Goal: Find specific page/section: Find specific page/section

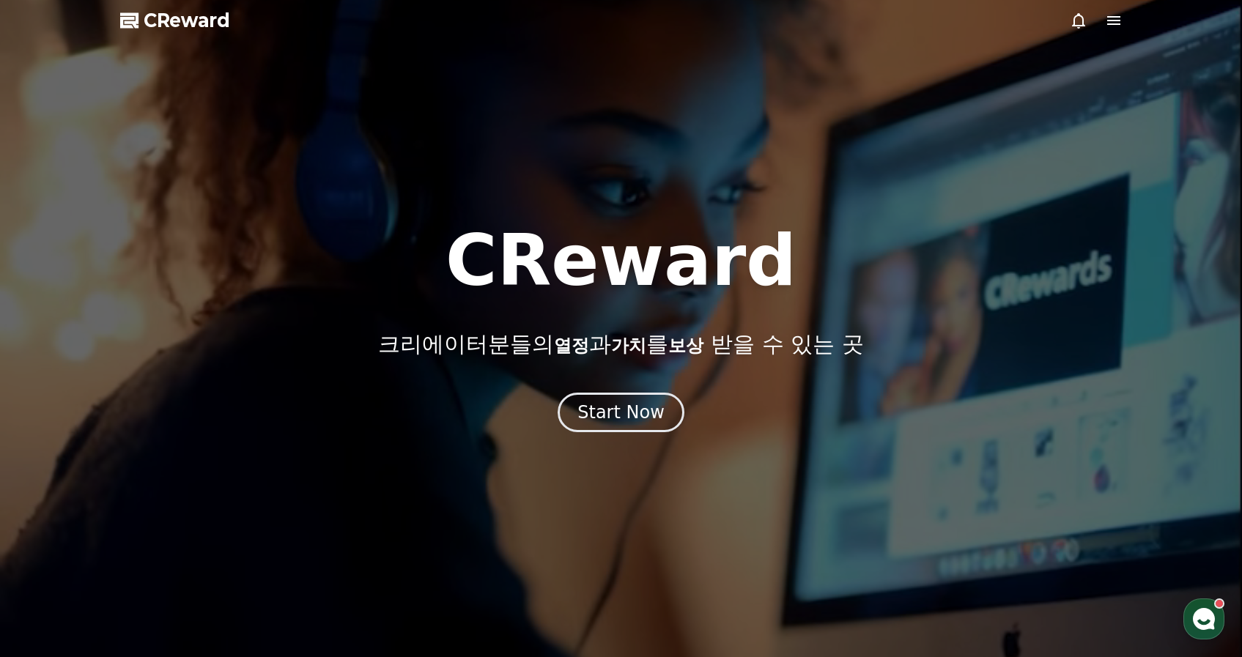
click at [1118, 20] on icon at bounding box center [1113, 20] width 13 height 9
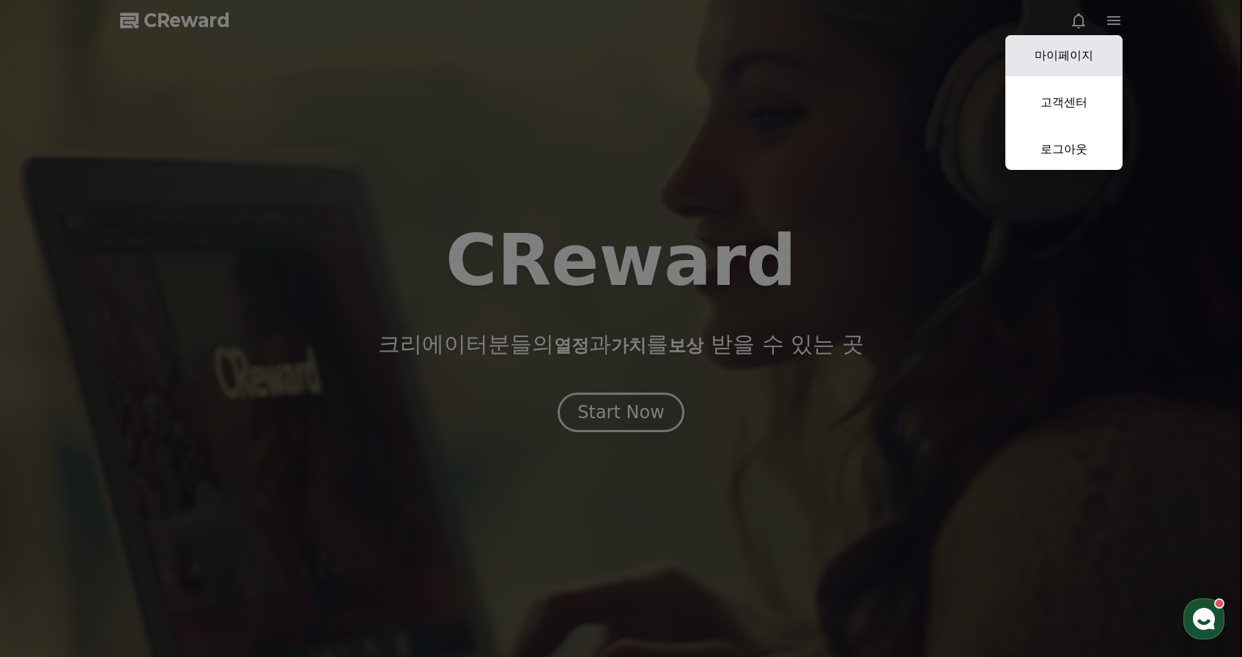
click at [1084, 67] on link "마이페이지" at bounding box center [1063, 55] width 117 height 41
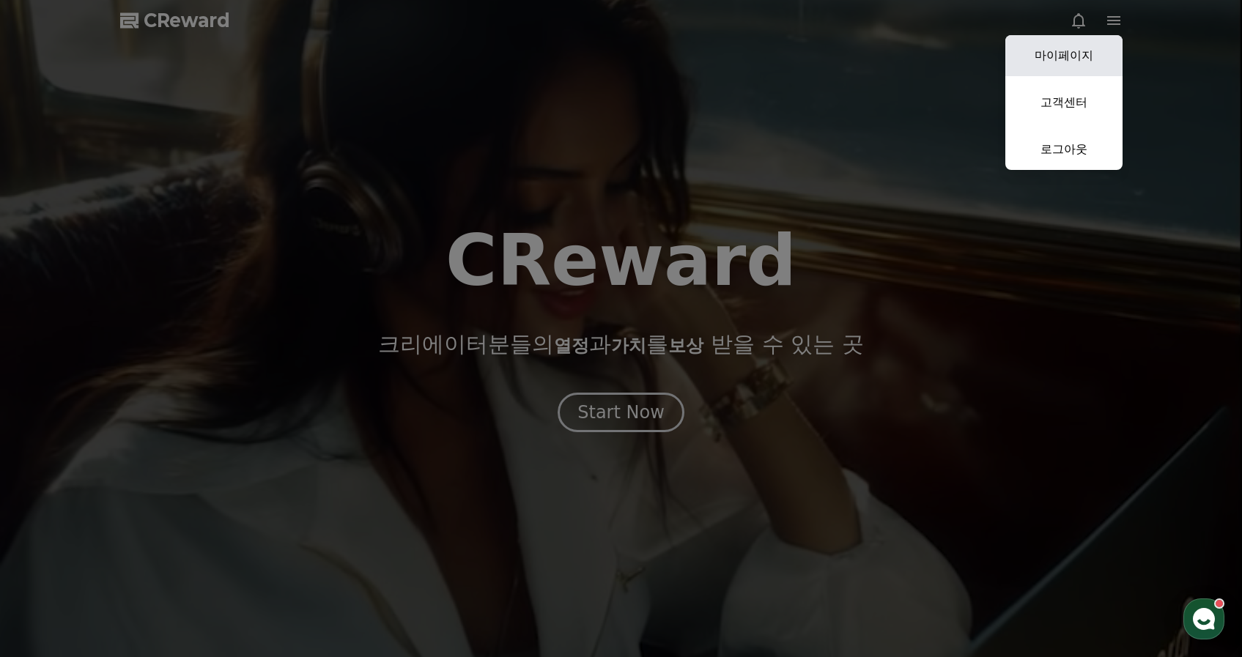
select select "**********"
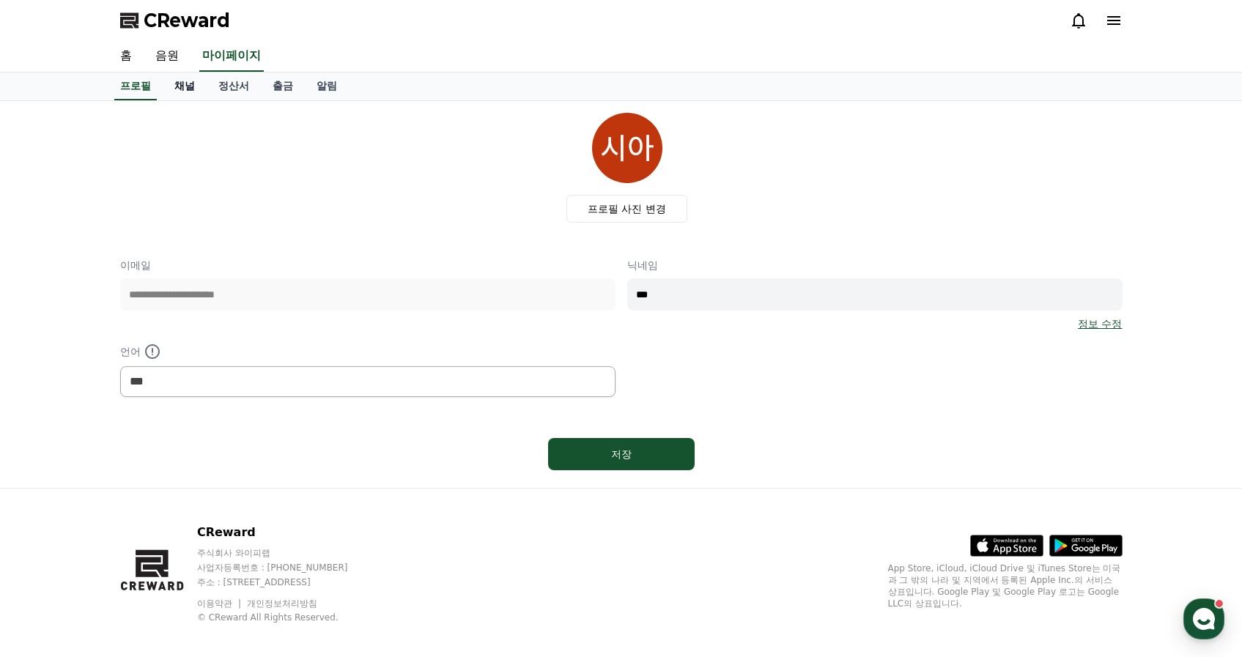
click at [179, 89] on link "채널" at bounding box center [185, 87] width 44 height 28
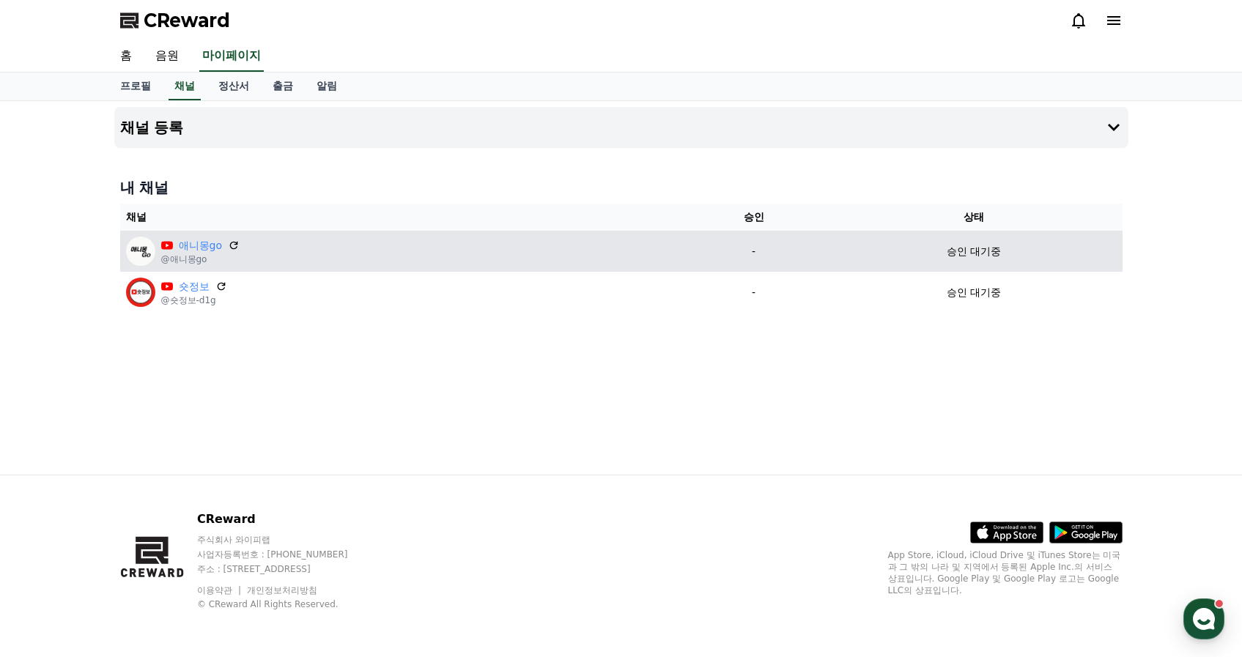
click at [777, 252] on p "-" at bounding box center [753, 251] width 133 height 15
click at [232, 243] on icon at bounding box center [233, 245] width 9 height 9
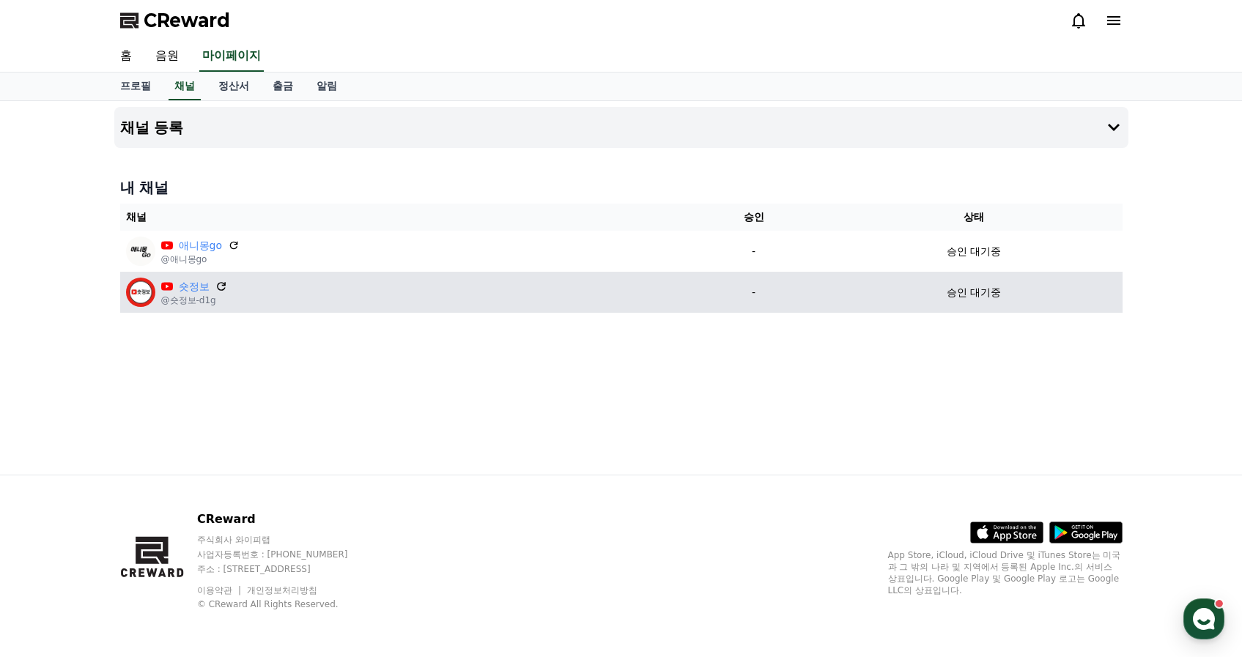
click at [215, 287] on icon at bounding box center [221, 286] width 13 height 13
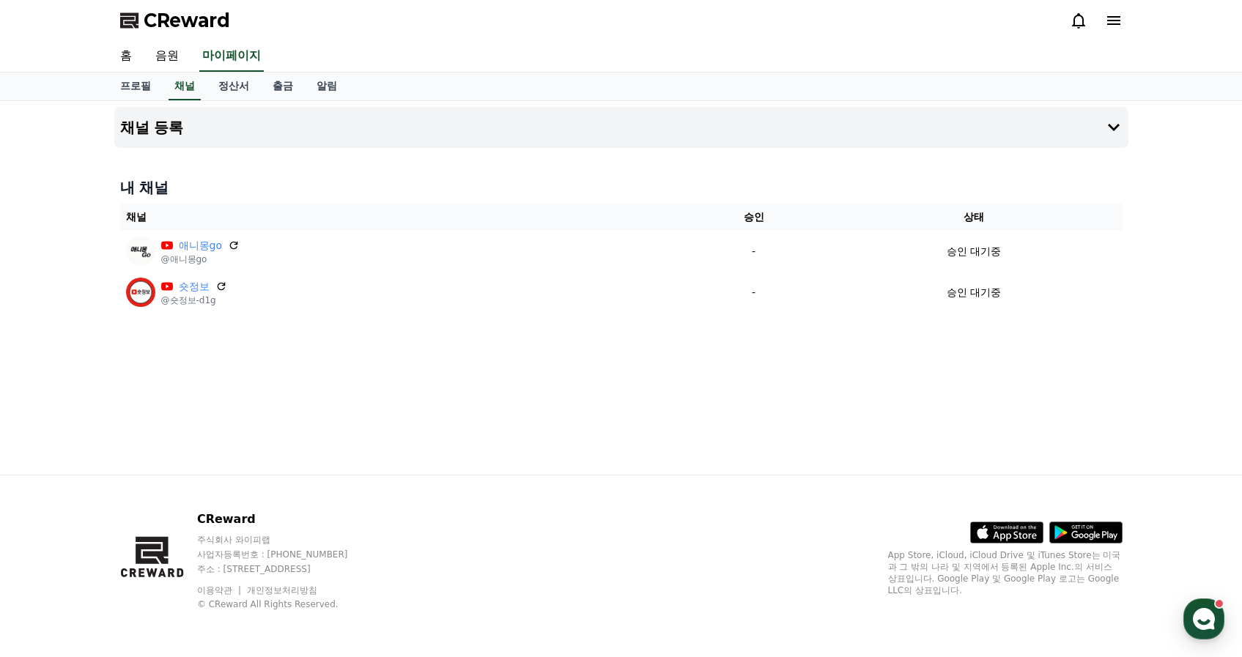
click at [1112, 23] on icon at bounding box center [1113, 20] width 13 height 9
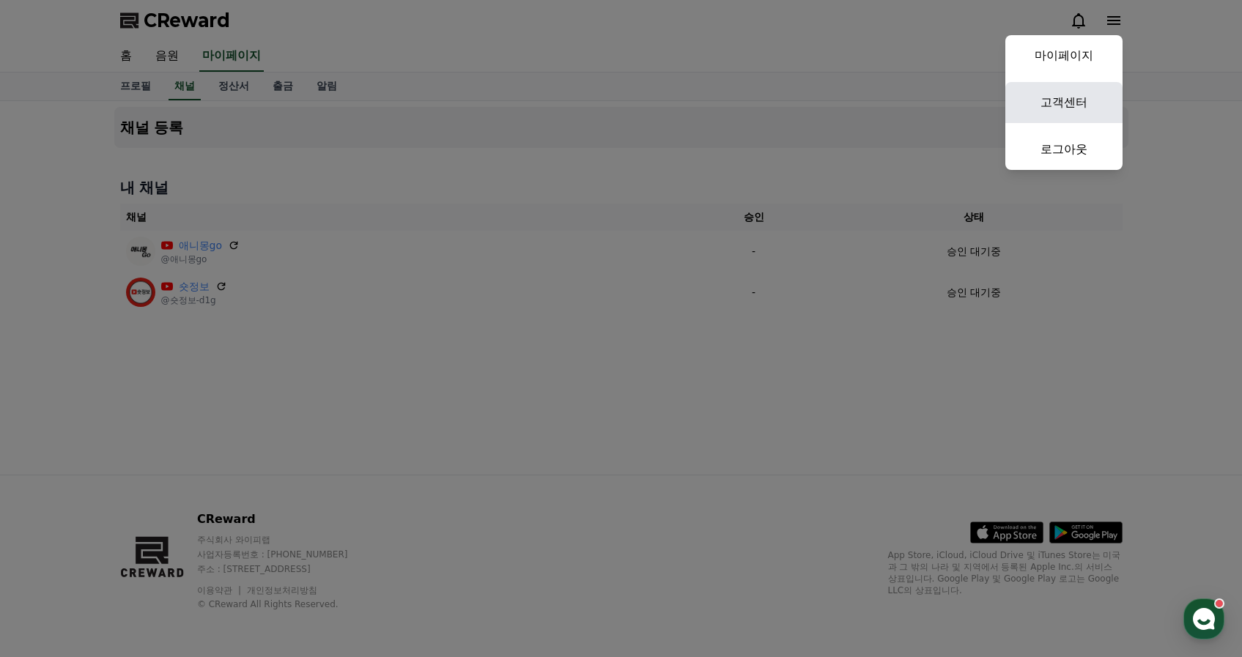
click at [1079, 111] on link "고객센터" at bounding box center [1063, 102] width 117 height 41
